Goal: Task Accomplishment & Management: Use online tool/utility

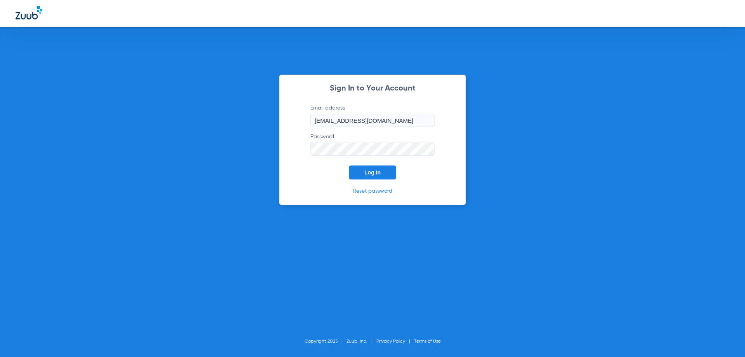
click at [374, 171] on span "Log In" at bounding box center [372, 172] width 16 height 6
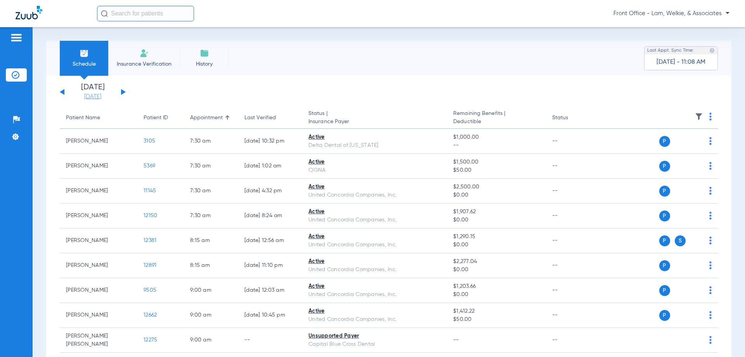
click at [102, 97] on link "[DATE]" at bounding box center [92, 97] width 47 height 8
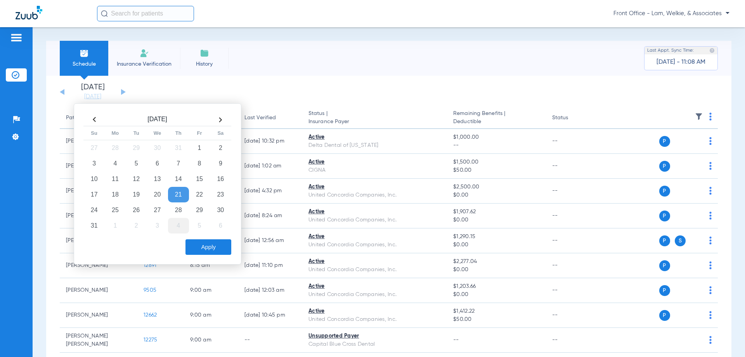
click at [178, 228] on td "4" at bounding box center [178, 226] width 21 height 16
click at [210, 247] on button "Apply" at bounding box center [208, 247] width 46 height 16
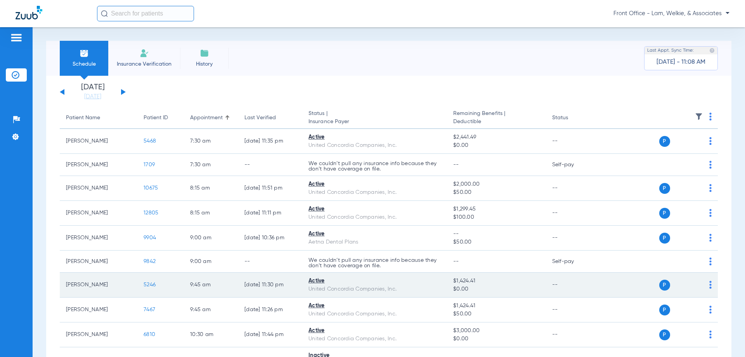
click at [152, 286] on span "5246" at bounding box center [150, 284] width 12 height 5
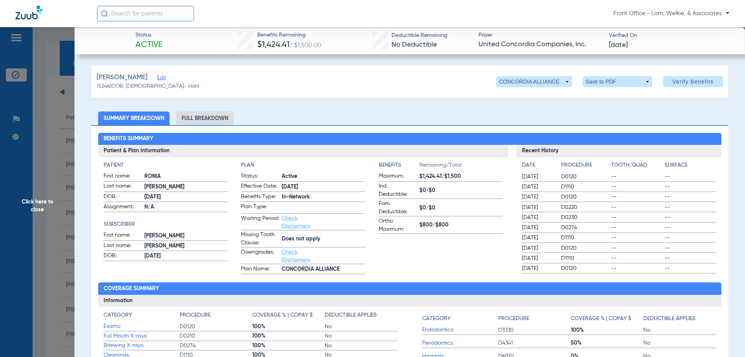
click at [41, 203] on span "Click here to close" at bounding box center [37, 205] width 74 height 357
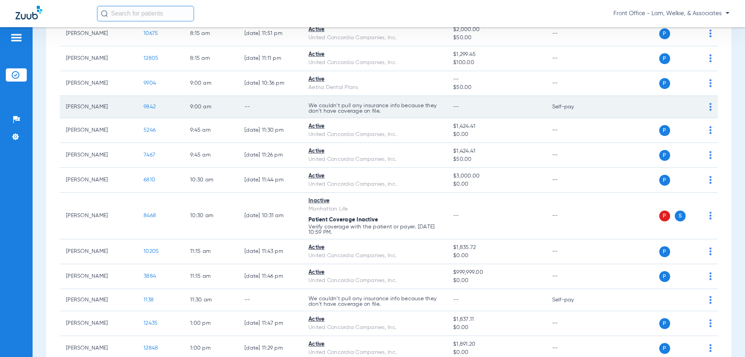
scroll to position [155, 0]
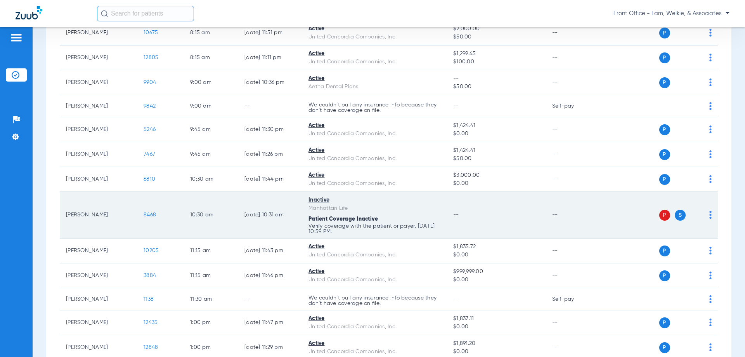
click at [148, 216] on span "8468" at bounding box center [150, 214] width 12 height 5
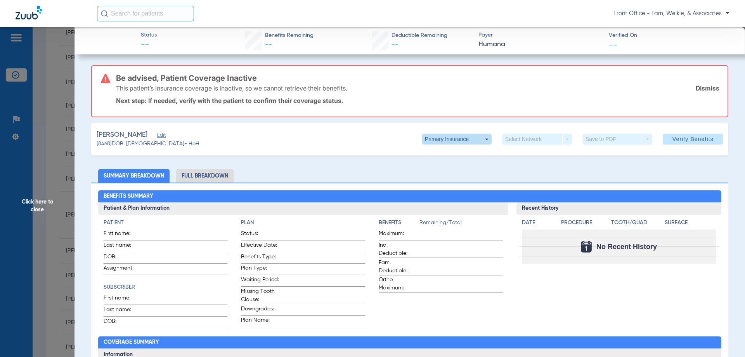
click at [454, 137] on span at bounding box center [456, 139] width 19 height 19
click at [449, 170] on span "Secondary Insurance" at bounding box center [448, 169] width 51 height 5
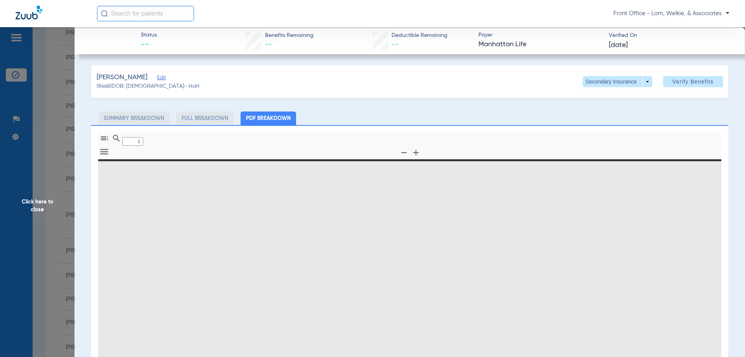
type input "0"
select select "page-width"
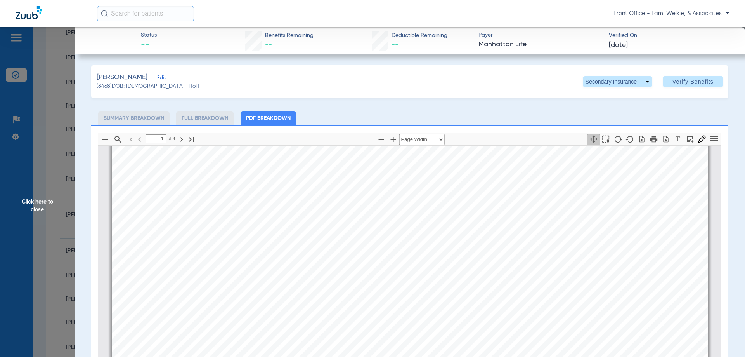
scroll to position [0, 0]
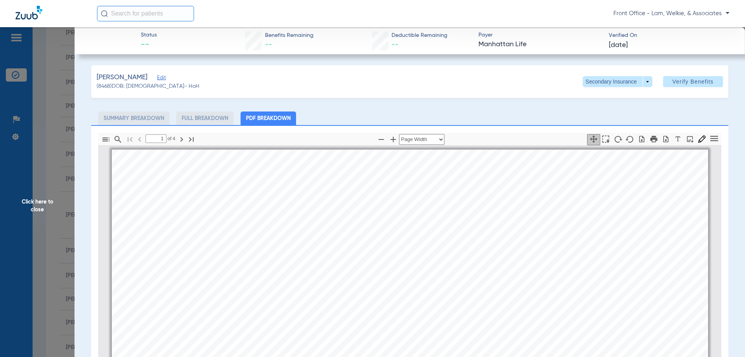
click at [635, 225] on div "Policy # 455857  Insured: [PERSON_NAME] Plan Description: DENTAL/VISION/HEARIN…" at bounding box center [410, 360] width 596 height 422
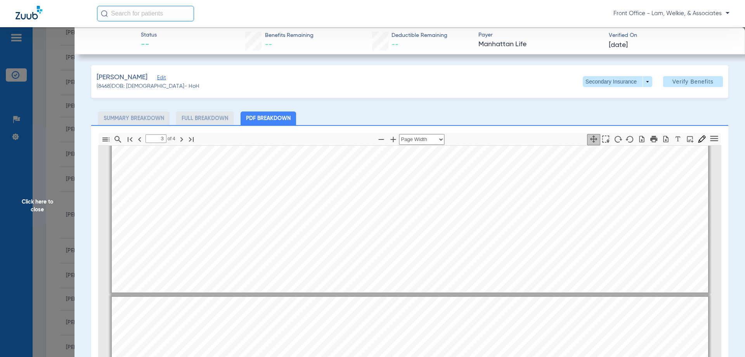
scroll to position [899, 0]
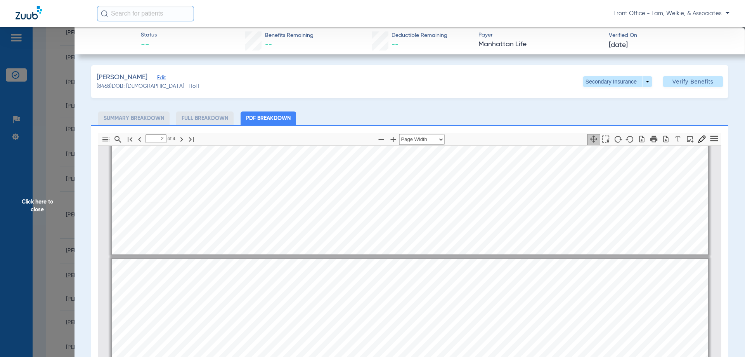
type input "1"
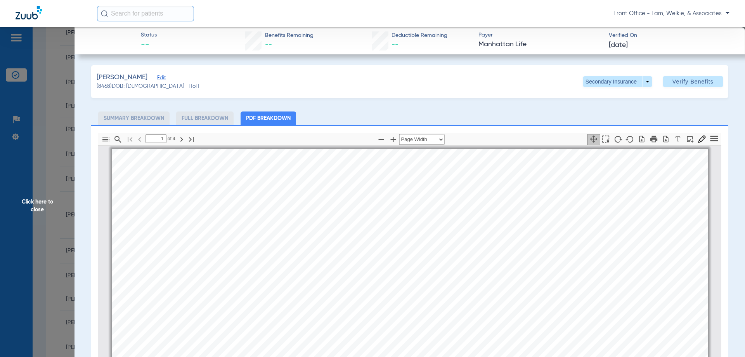
scroll to position [0, 0]
click at [37, 199] on span "Click here to close" at bounding box center [37, 205] width 74 height 357
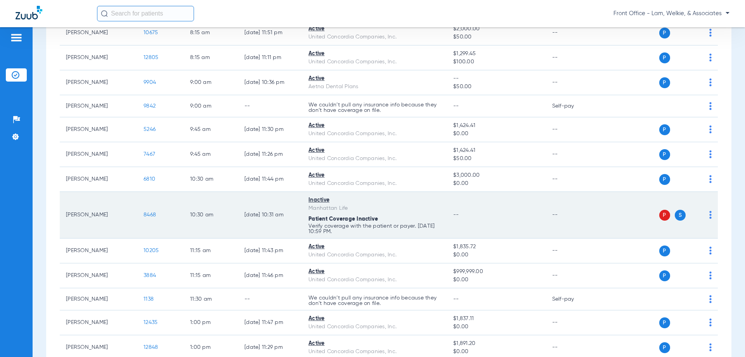
click at [147, 213] on span "8468" at bounding box center [150, 214] width 12 height 5
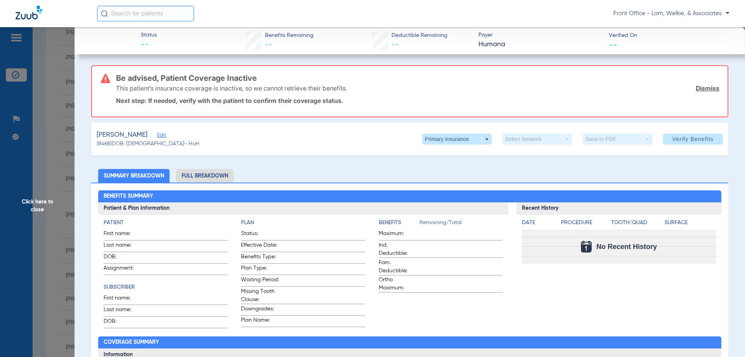
click at [414, 140] on div "[PERSON_NAME] Edit (8468) DOB: [DEMOGRAPHIC_DATA] - HoH Primary Insurance arrow…" at bounding box center [409, 139] width 637 height 33
click at [430, 138] on span at bounding box center [456, 138] width 69 height 11
click at [427, 166] on button "Secondary Insurance" at bounding box center [449, 170] width 64 height 16
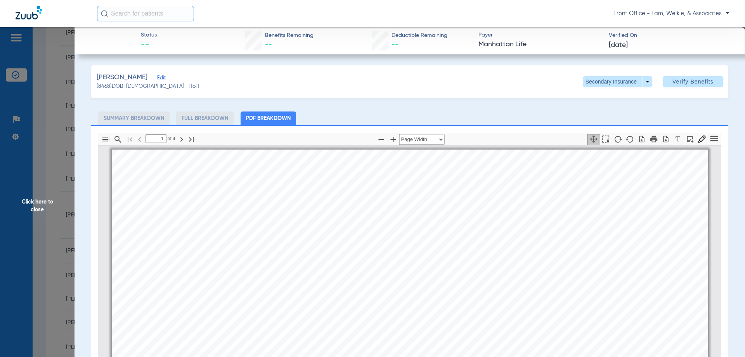
scroll to position [4, 0]
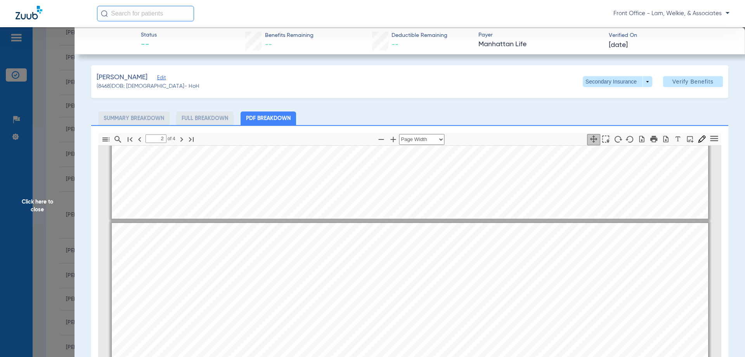
type input "1"
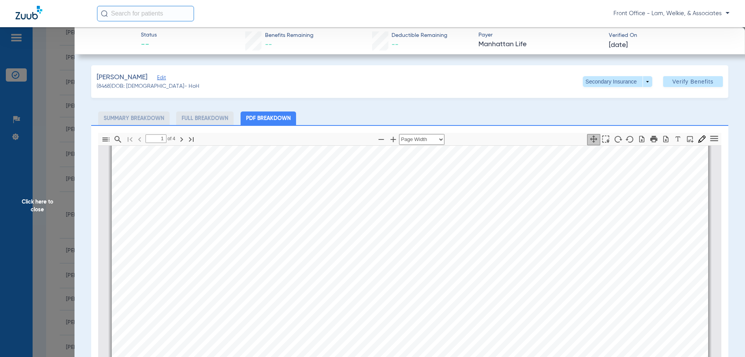
click at [38, 204] on span "Click here to close" at bounding box center [37, 205] width 74 height 357
